Goal: Information Seeking & Learning: Learn about a topic

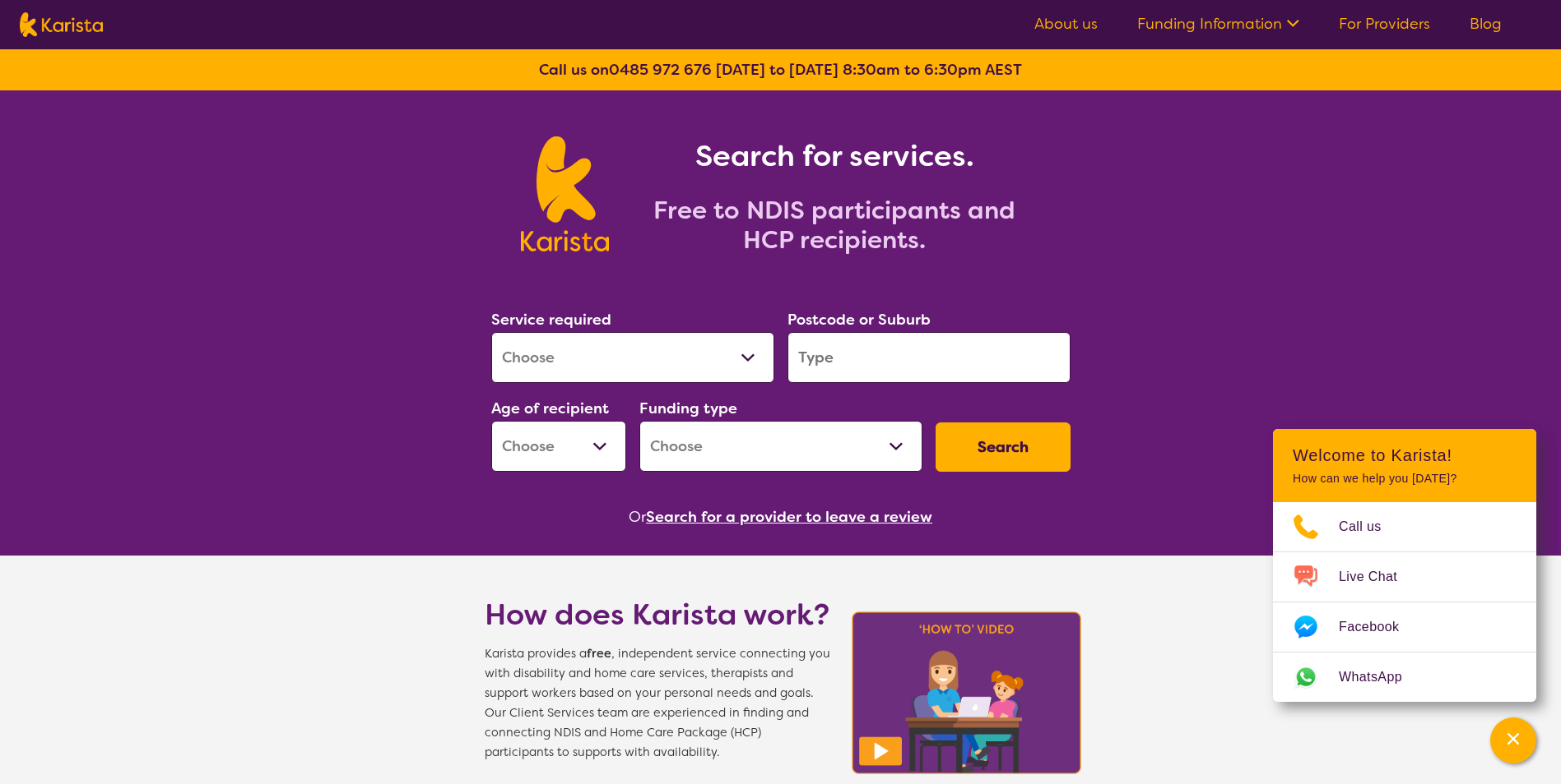
click at [750, 354] on select "Allied Health Assistant Assessment ([MEDICAL_DATA] or [MEDICAL_DATA]) Behaviour…" at bounding box center [632, 358] width 283 height 51
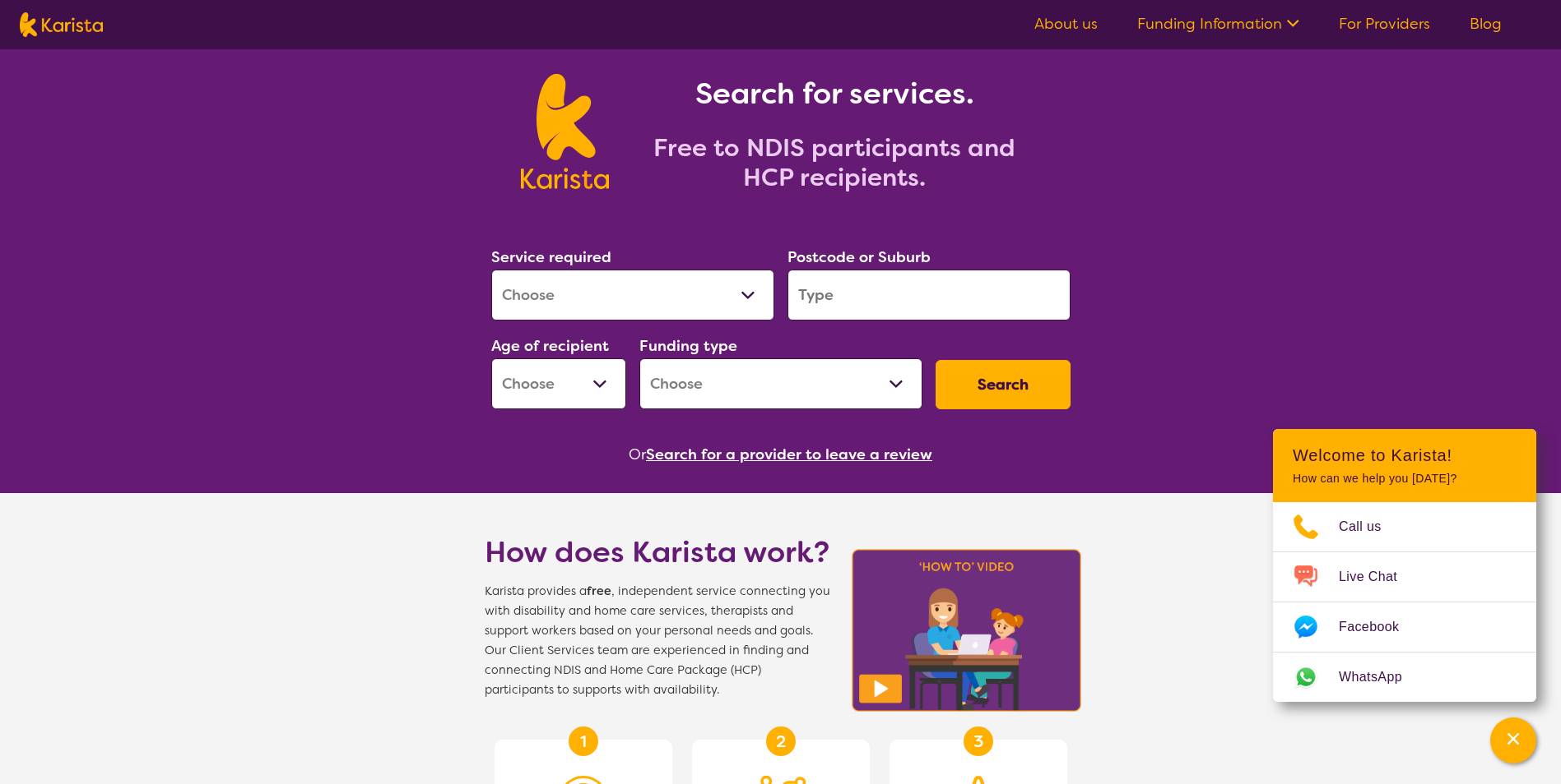
scroll to position [82, 0]
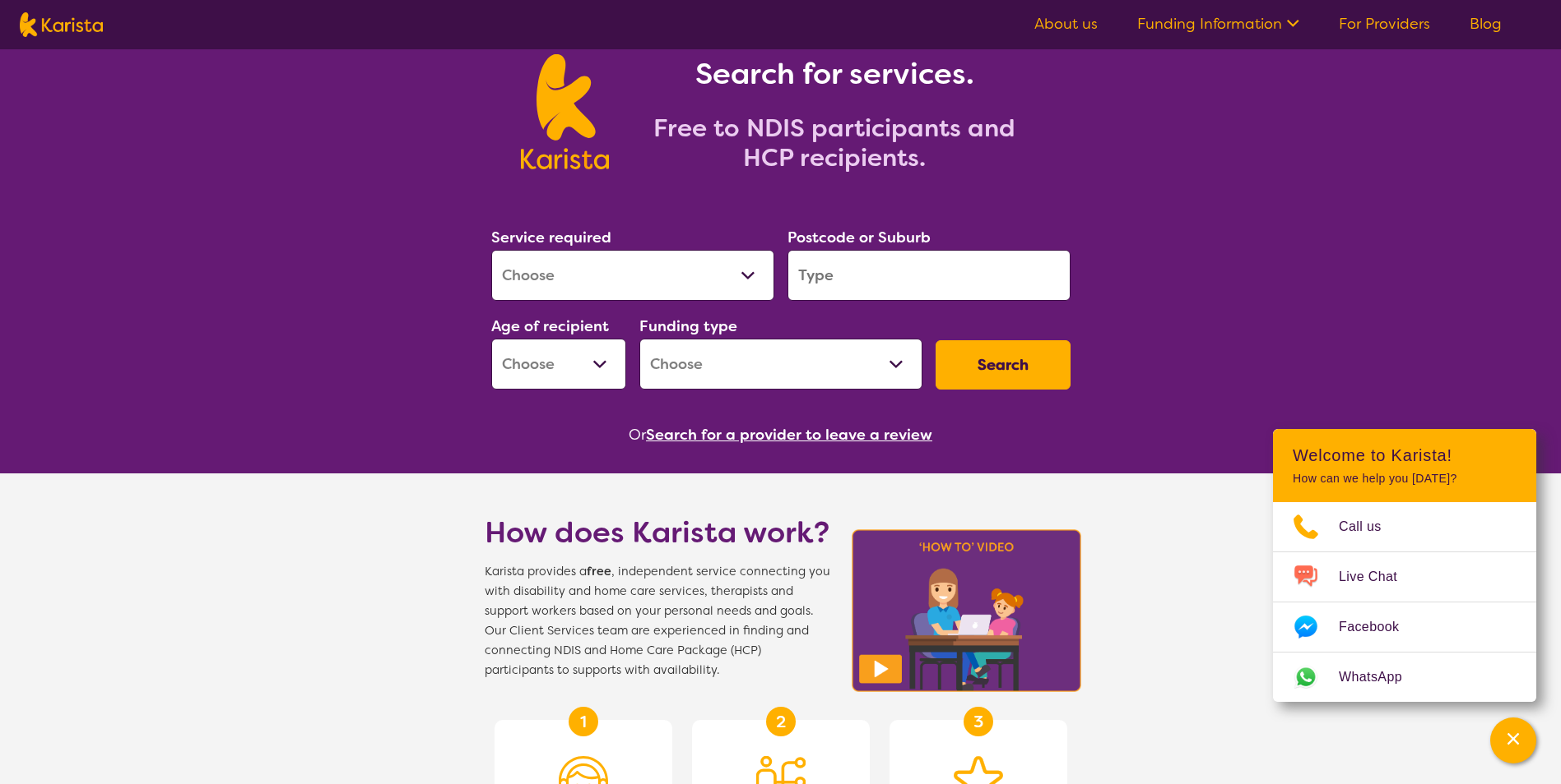
drag, startPoint x: 723, startPoint y: 277, endPoint x: 733, endPoint y: 275, distance: 10.2
click at [723, 277] on select "Allied Health Assistant Assessment ([MEDICAL_DATA] or [MEDICAL_DATA]) Behaviour…" at bounding box center [632, 276] width 283 height 51
select select "Support worker"
click at [491, 250] on select "Allied Health Assistant Assessment ([MEDICAL_DATA] or [MEDICAL_DATA]) Behaviour…" at bounding box center [632, 276] width 283 height 51
click at [823, 273] on input "search" at bounding box center [929, 276] width 283 height 51
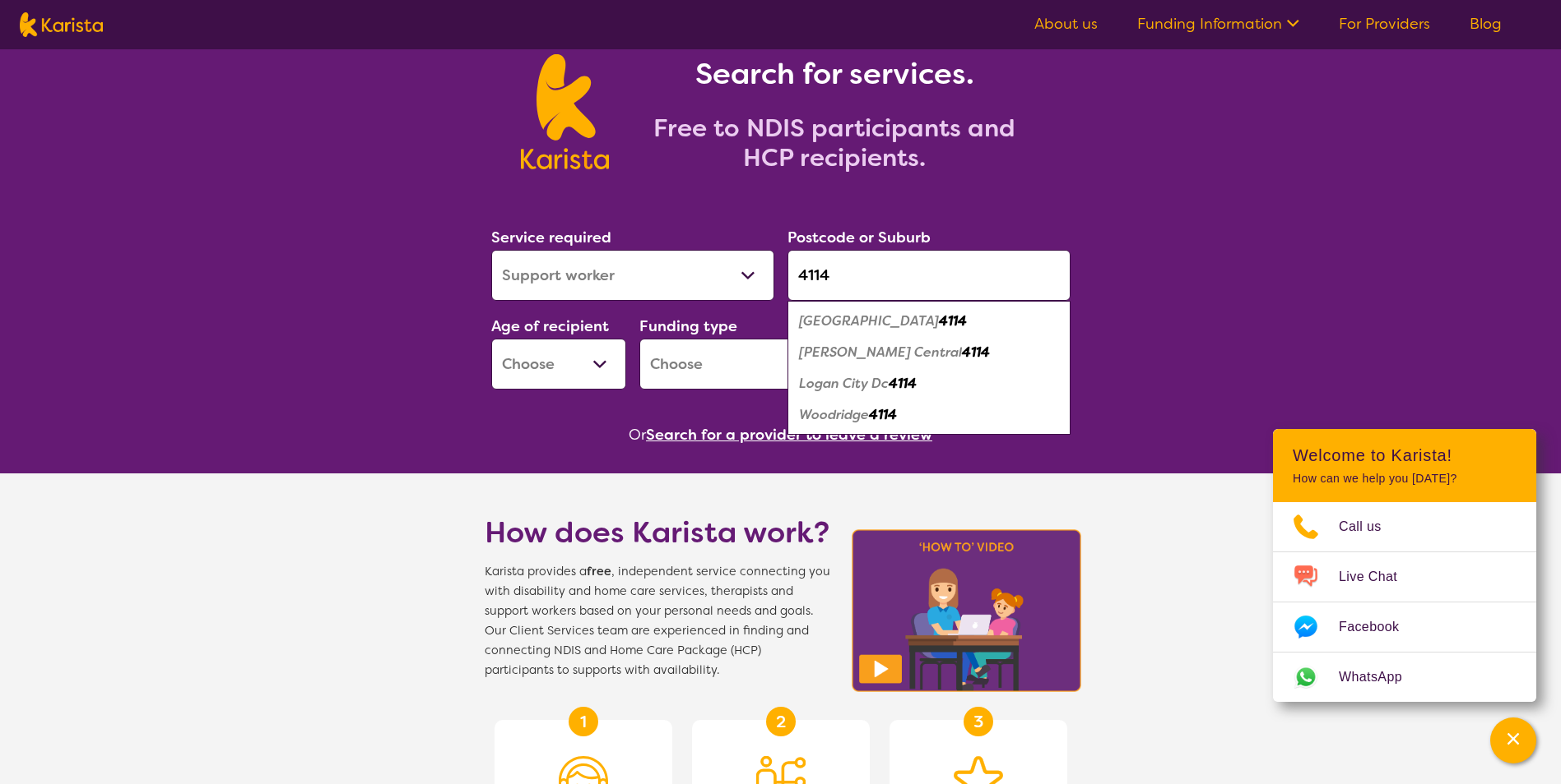
type input "4114"
click at [857, 349] on em "[PERSON_NAME] Central" at bounding box center [879, 352] width 163 height 17
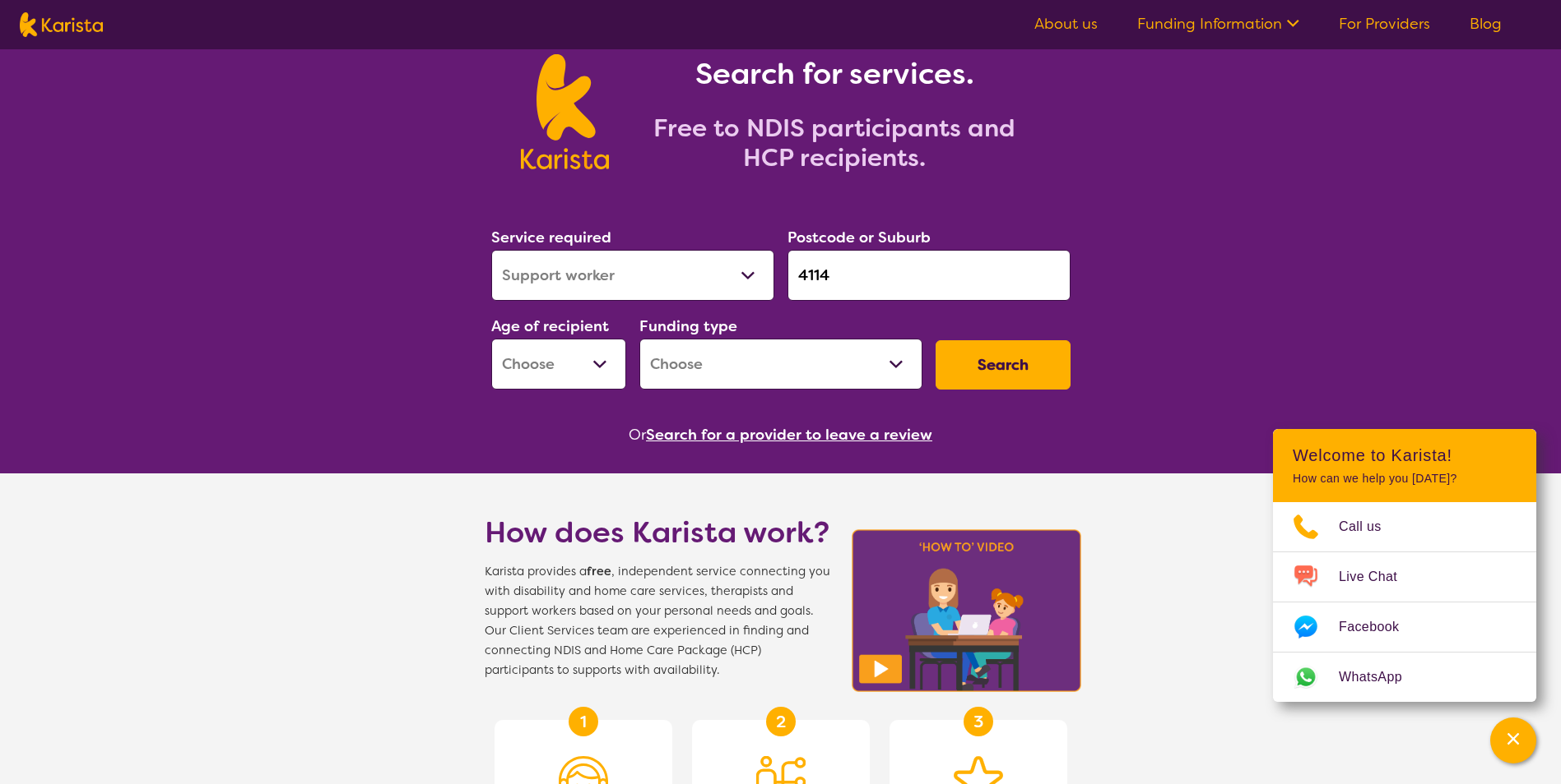
click at [610, 371] on select "Early Childhood - 0 to 9 Child - 10 to 11 Adolescent - 12 to 17 Adult - 18 to 6…" at bounding box center [558, 365] width 135 height 51
select select "AD"
click at [491, 339] on select "Early Childhood - 0 to 9 Child - 10 to 11 Adolescent - 12 to 17 Adult - 18 to 6…" at bounding box center [558, 365] width 135 height 51
click at [891, 377] on select "Home Care Package (HCP) National Disability Insurance Scheme (NDIS) I don't know" at bounding box center [780, 365] width 283 height 51
select select "NDIS"
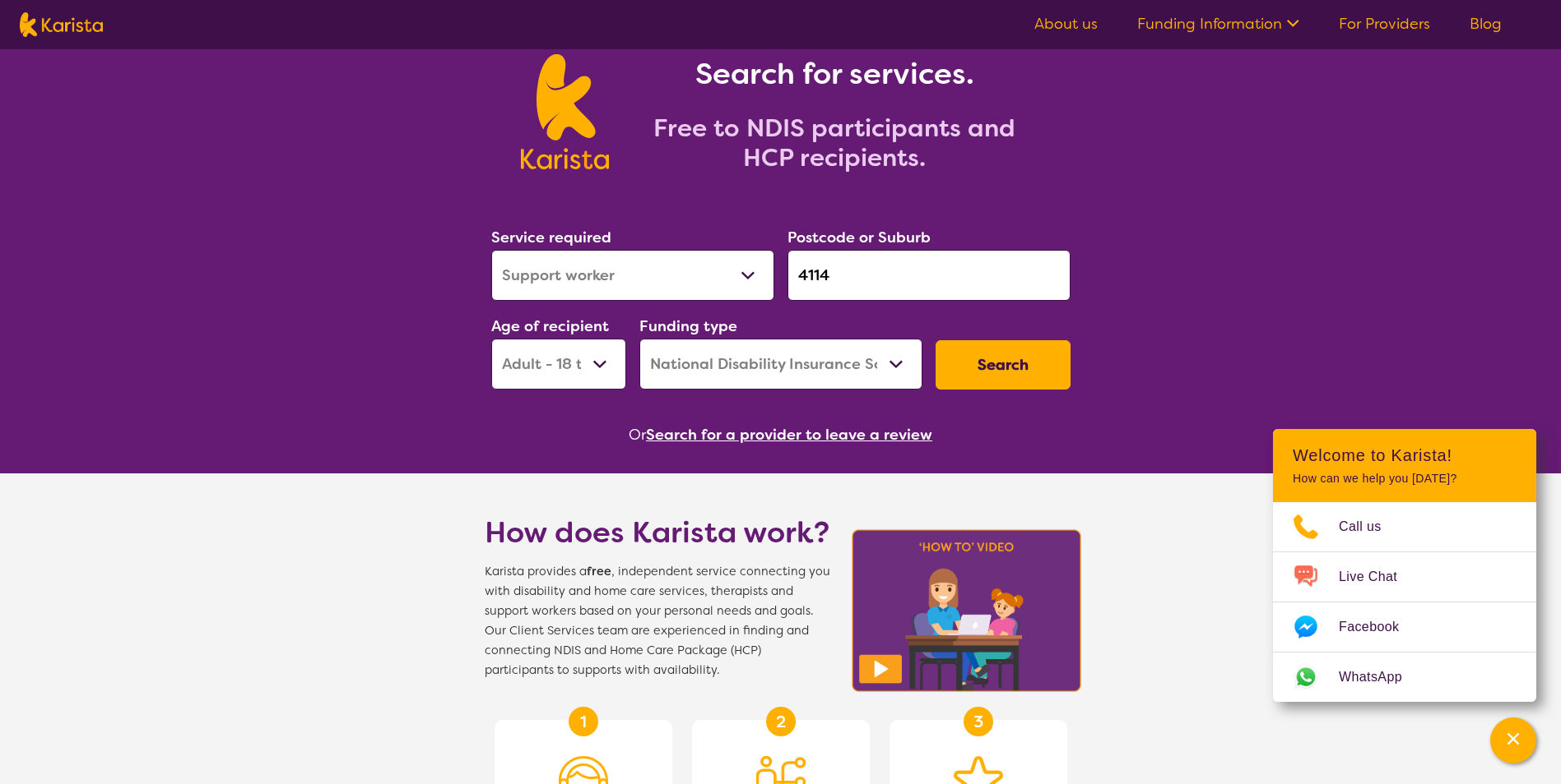
click at [639, 339] on select "Home Care Package (HCP) National Disability Insurance Scheme (NDIS) I don't know" at bounding box center [780, 365] width 283 height 51
click at [1014, 367] on button "Search" at bounding box center [1003, 365] width 135 height 49
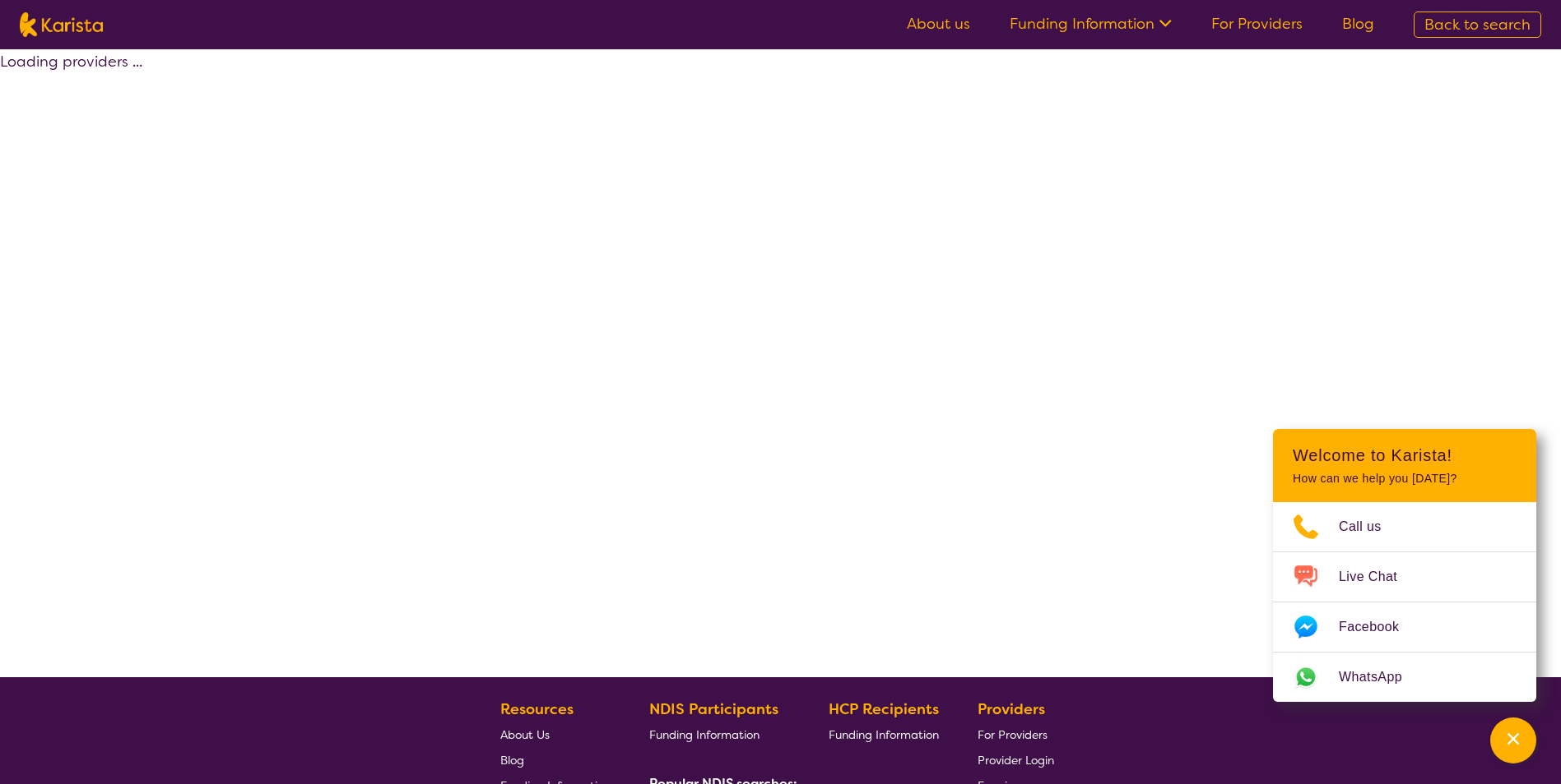
select select "by_score"
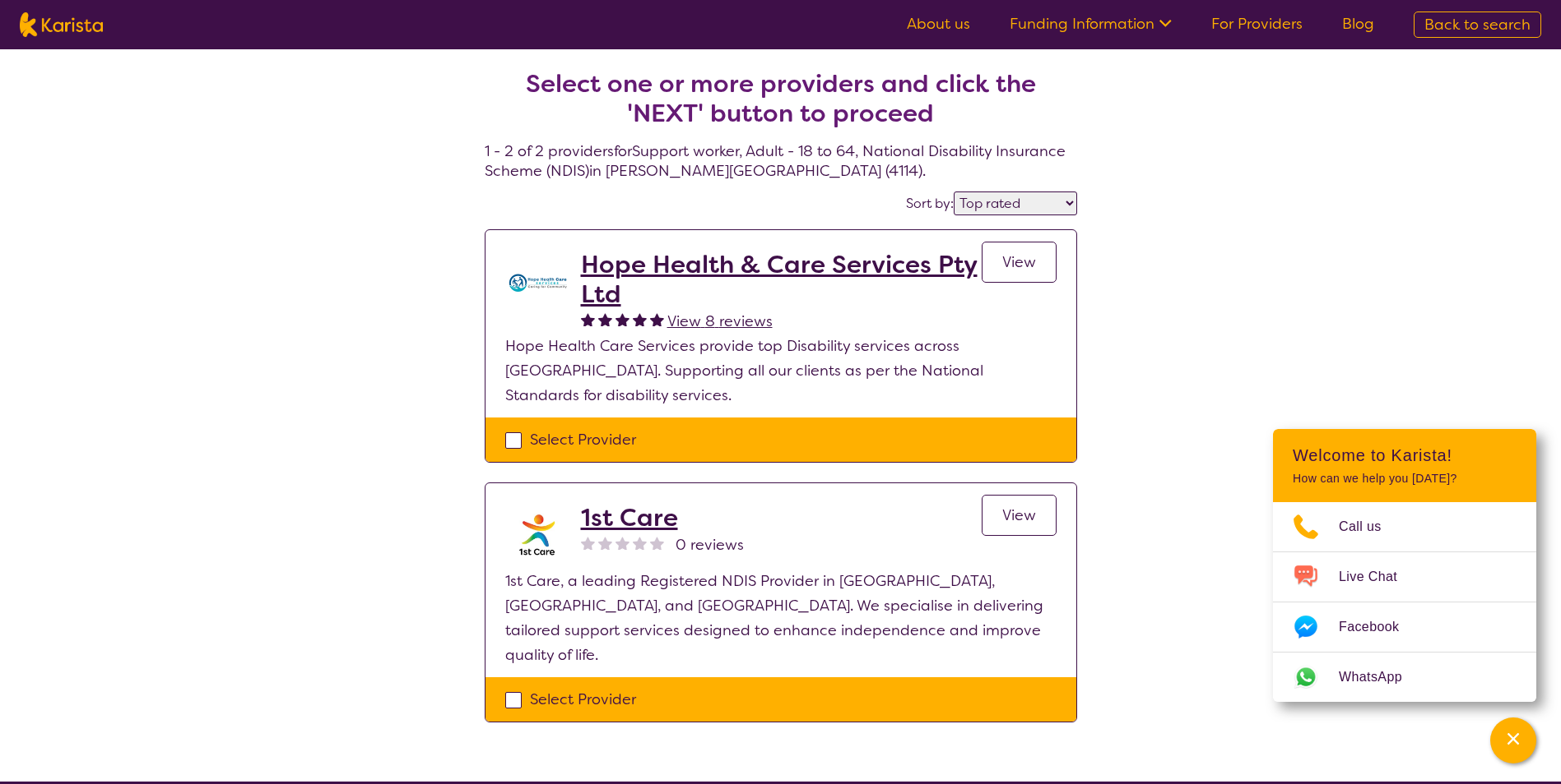
select select "Support worker"
select select "AD"
select select "NDIS"
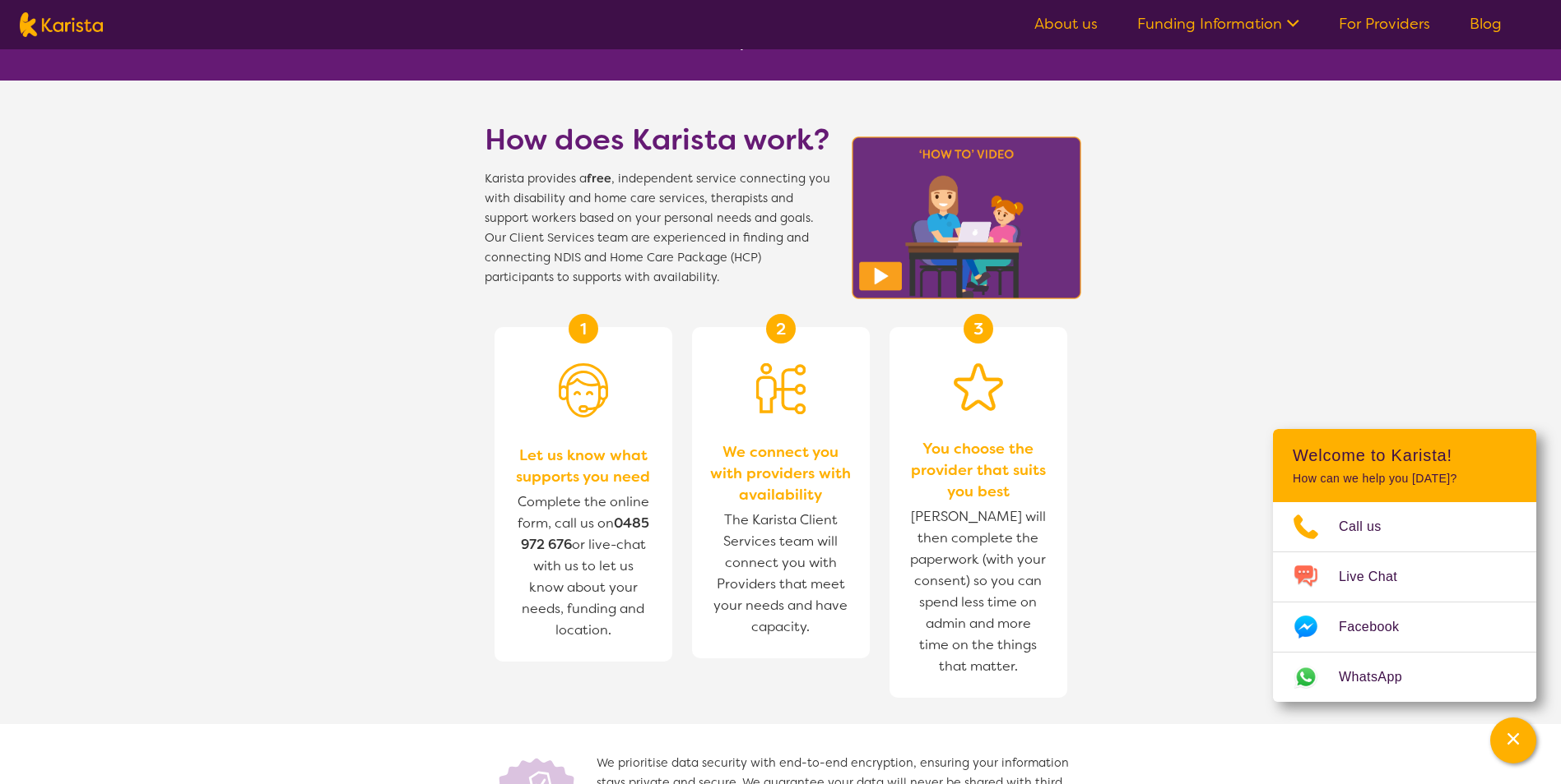
scroll to position [411, 0]
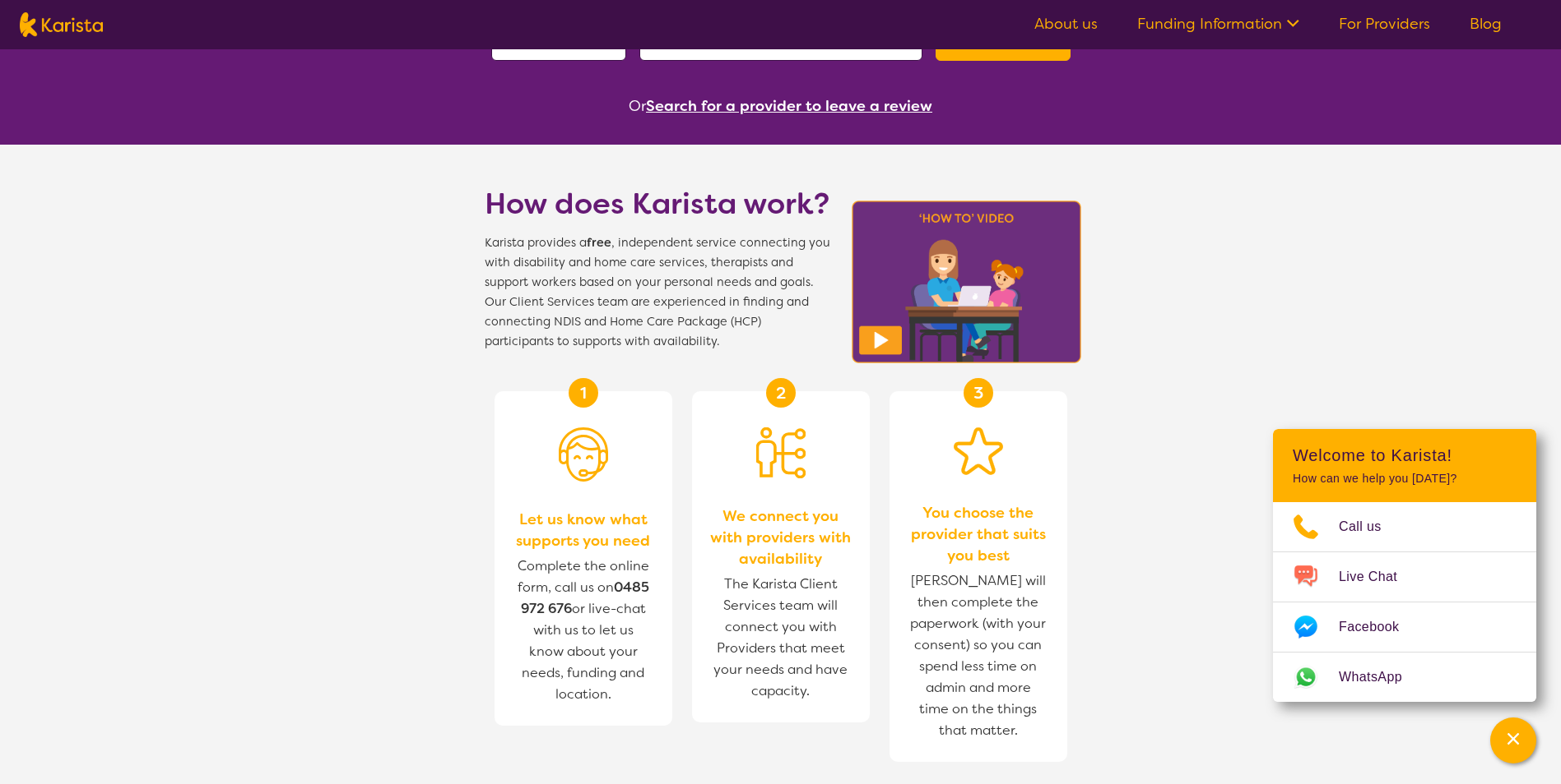
click at [1366, 14] on link "For Providers" at bounding box center [1384, 24] width 91 height 20
